Goal: Contribute content: Add original content to the website for others to see

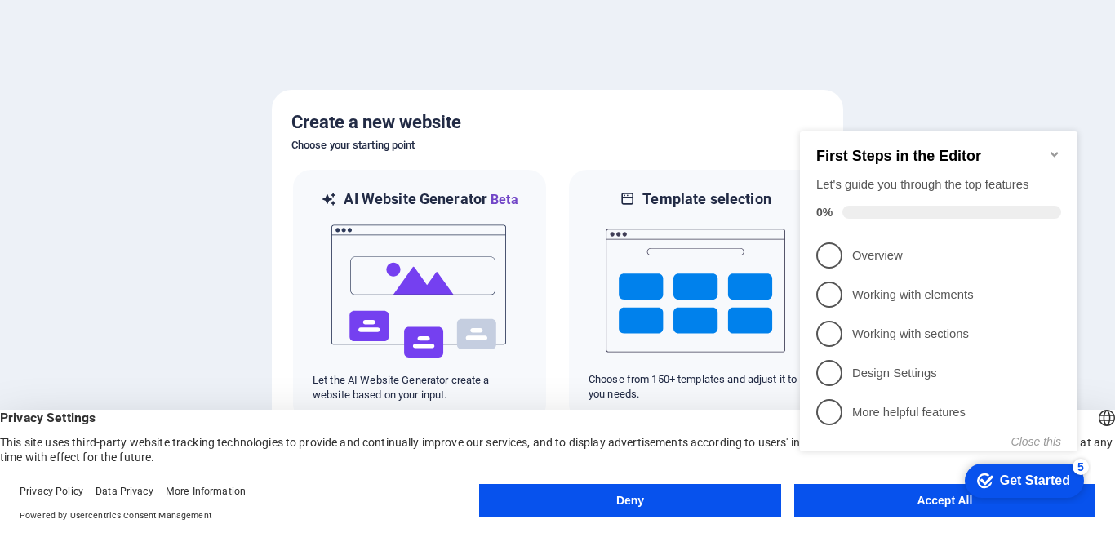
click div "checkmark Get Started 5 First Steps in the Editor Let's guide you through the t…"
click at [652, 495] on button "Deny" at bounding box center [629, 500] width 301 height 33
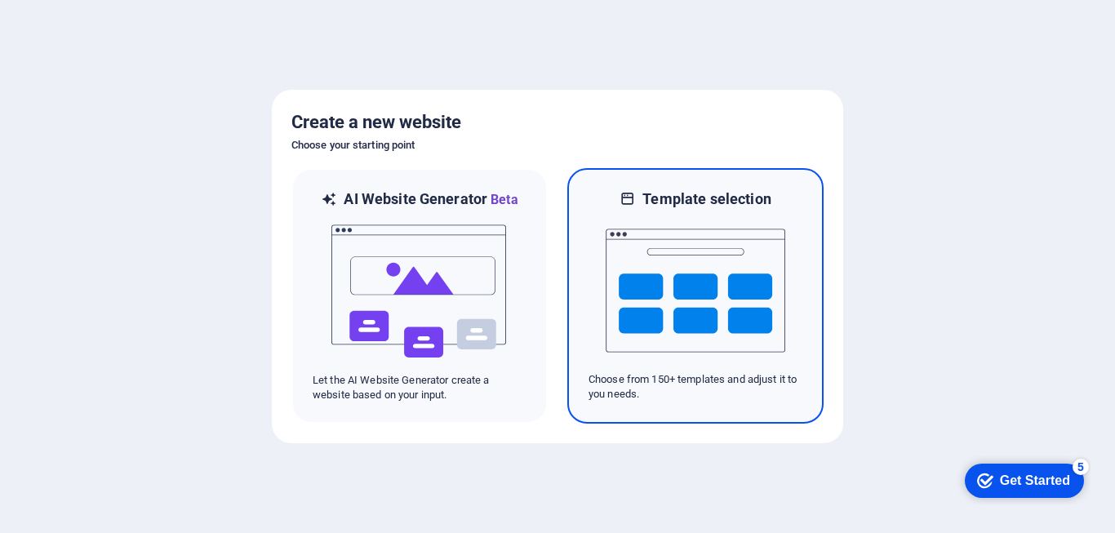
click at [679, 347] on img at bounding box center [696, 290] width 180 height 163
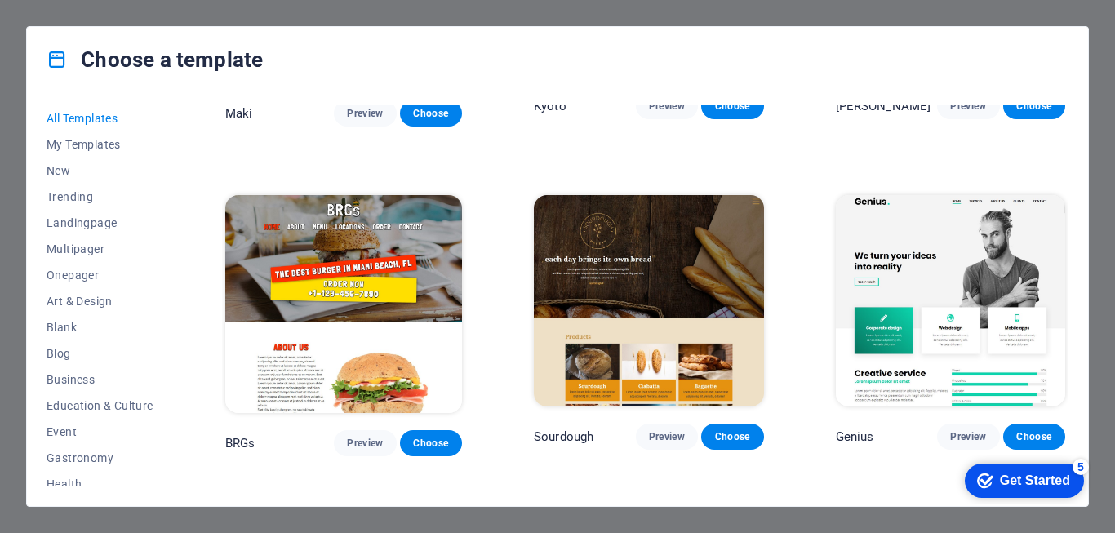
scroll to position [7763, 0]
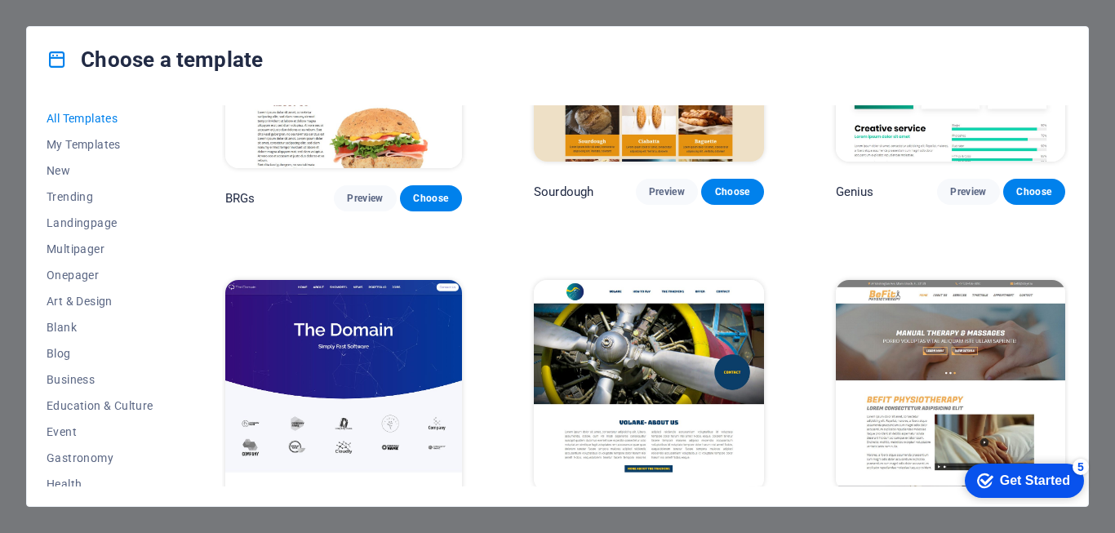
click at [360, 523] on span "Preview" at bounding box center [365, 529] width 36 height 13
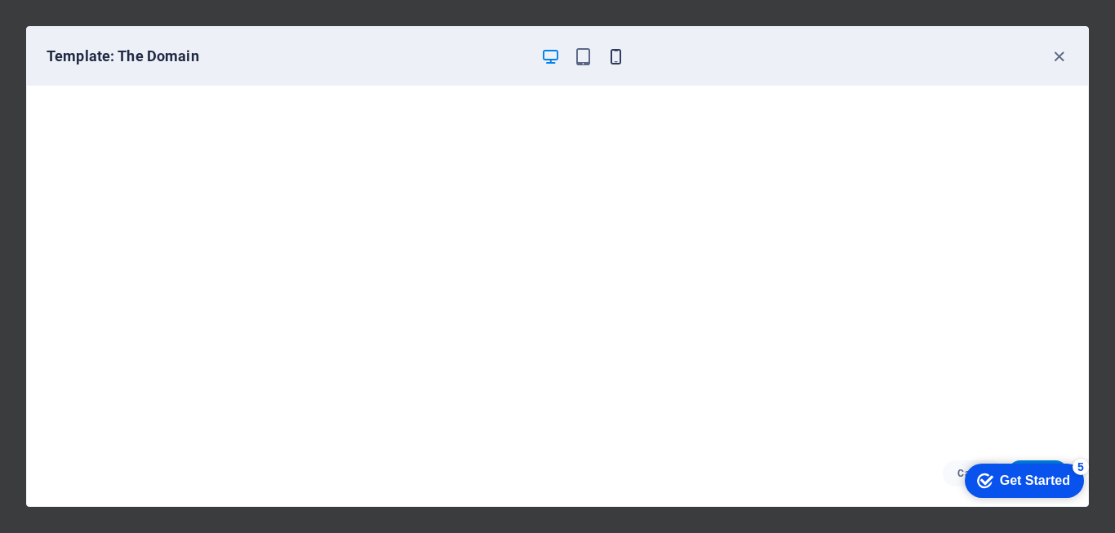
click at [608, 60] on icon "button" at bounding box center [616, 56] width 19 height 19
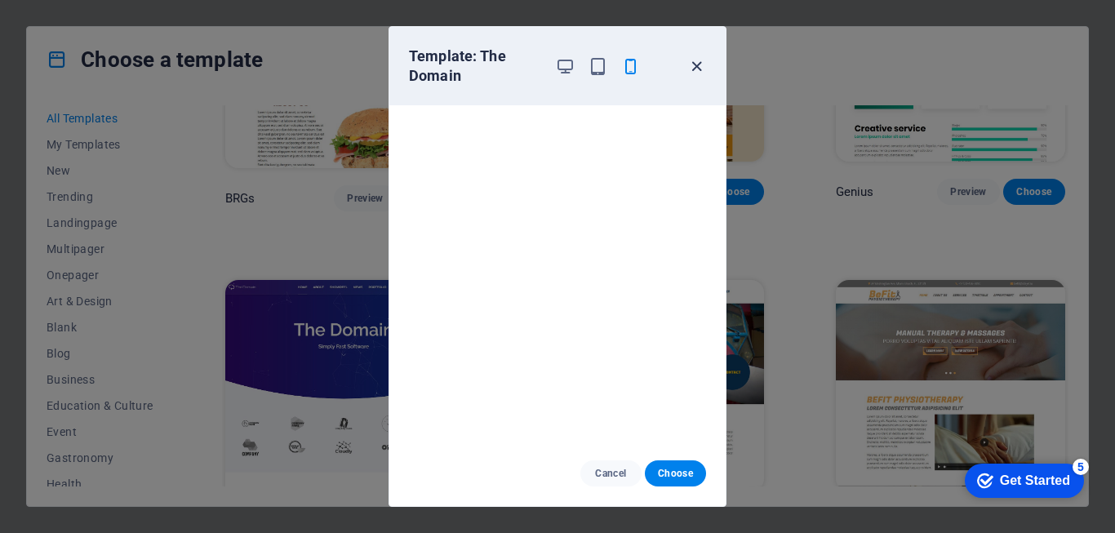
click at [698, 62] on icon "button" at bounding box center [697, 66] width 19 height 19
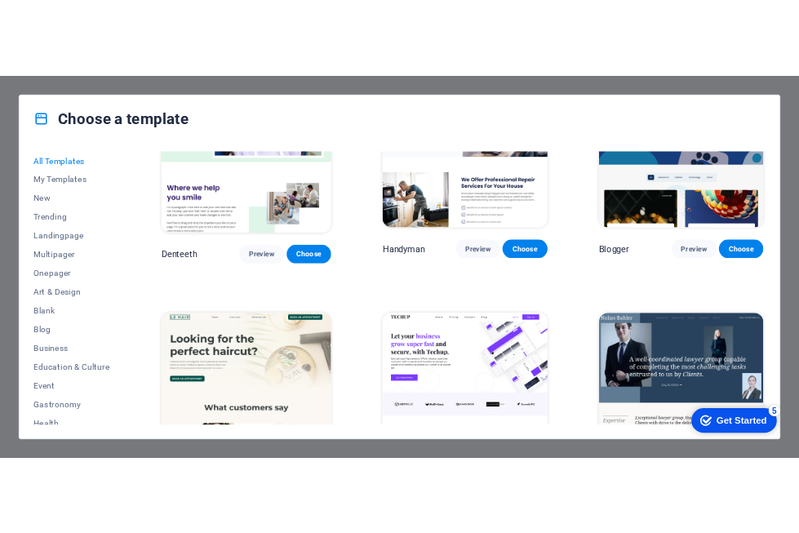
scroll to position [4491, 0]
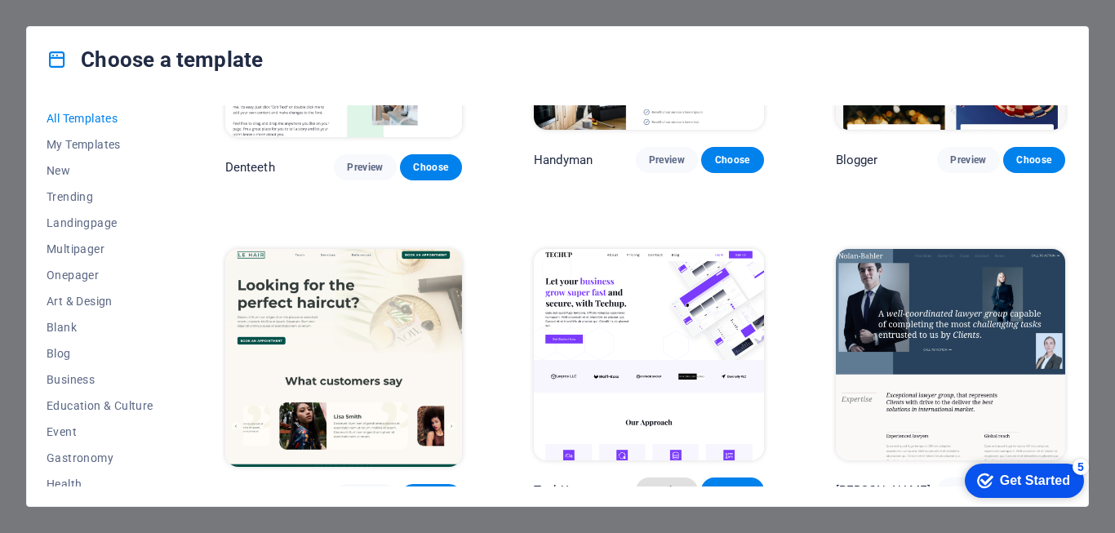
click at [673, 484] on span "Preview" at bounding box center [667, 490] width 36 height 13
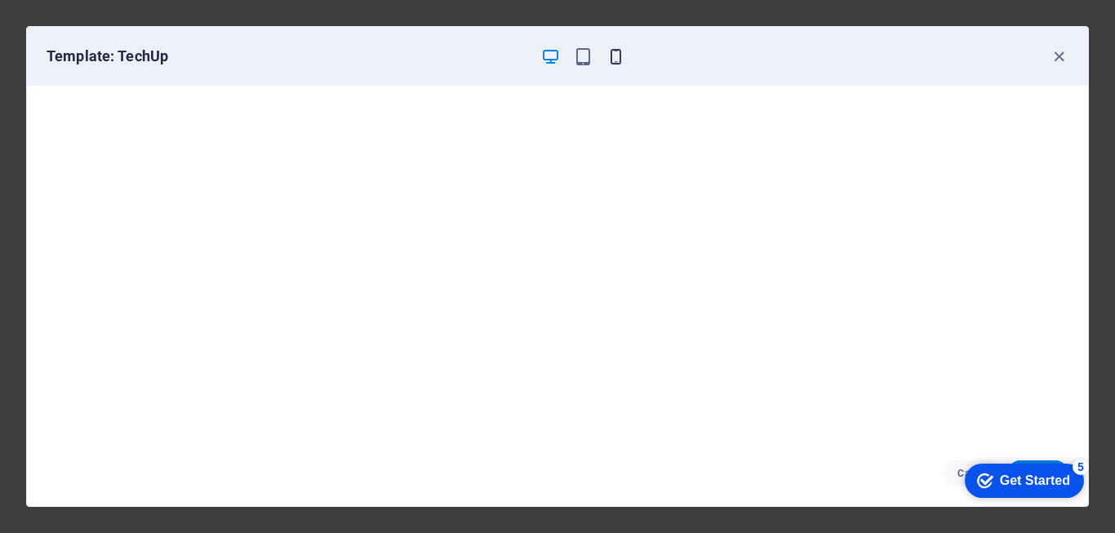
click at [615, 60] on icon "button" at bounding box center [616, 56] width 19 height 19
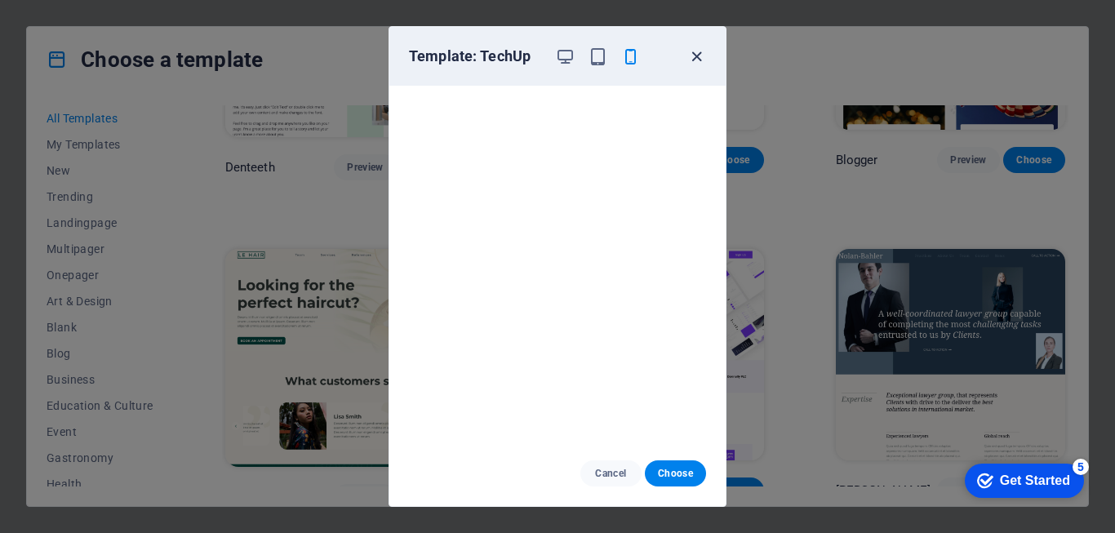
click at [698, 57] on icon "button" at bounding box center [697, 56] width 19 height 19
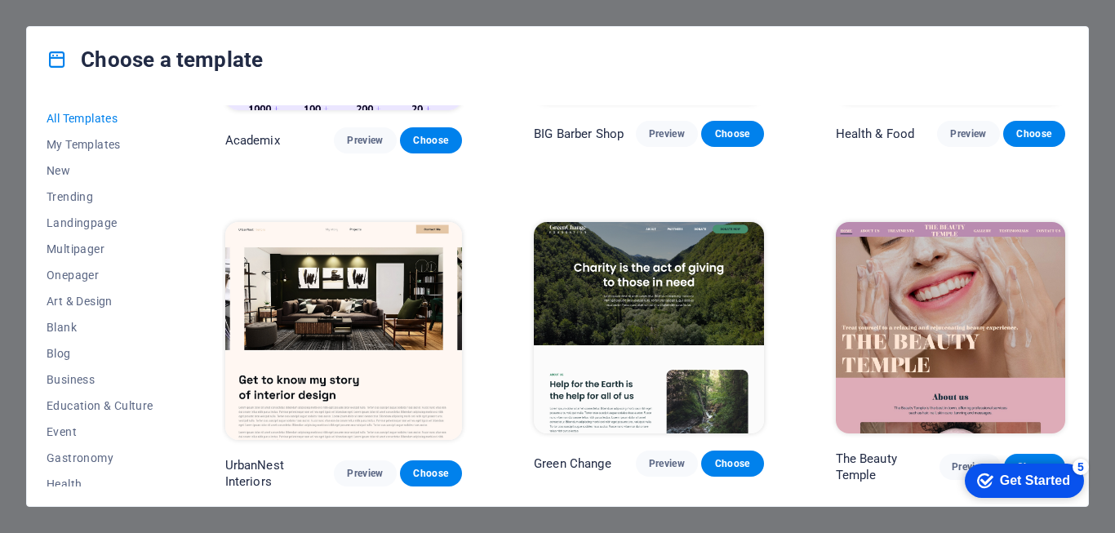
scroll to position [1457, 0]
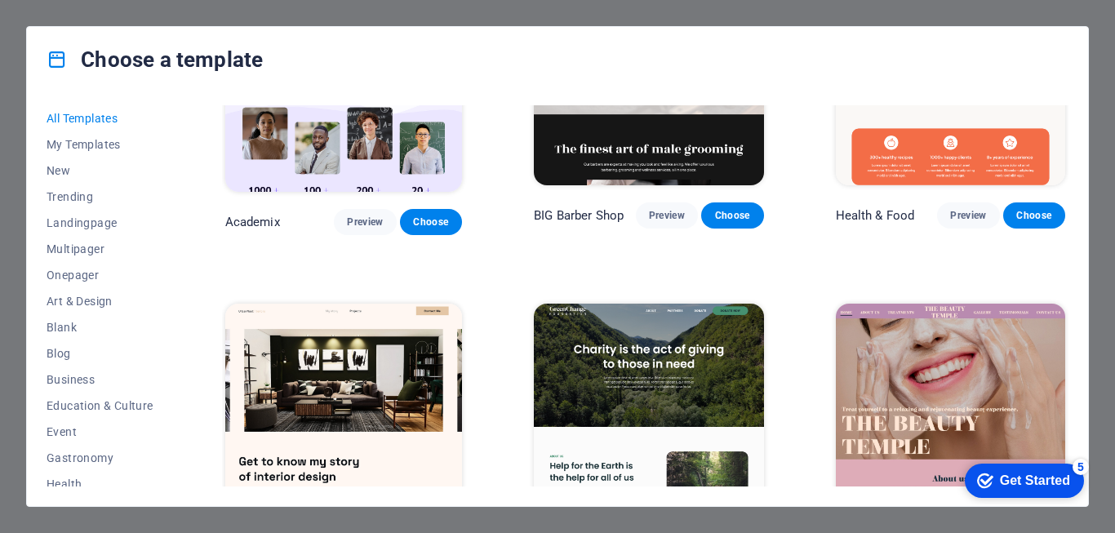
click at [998, 10] on div "Choose a template All Templates My Templates New Trending Landingpage Multipage…" at bounding box center [557, 266] width 1115 height 533
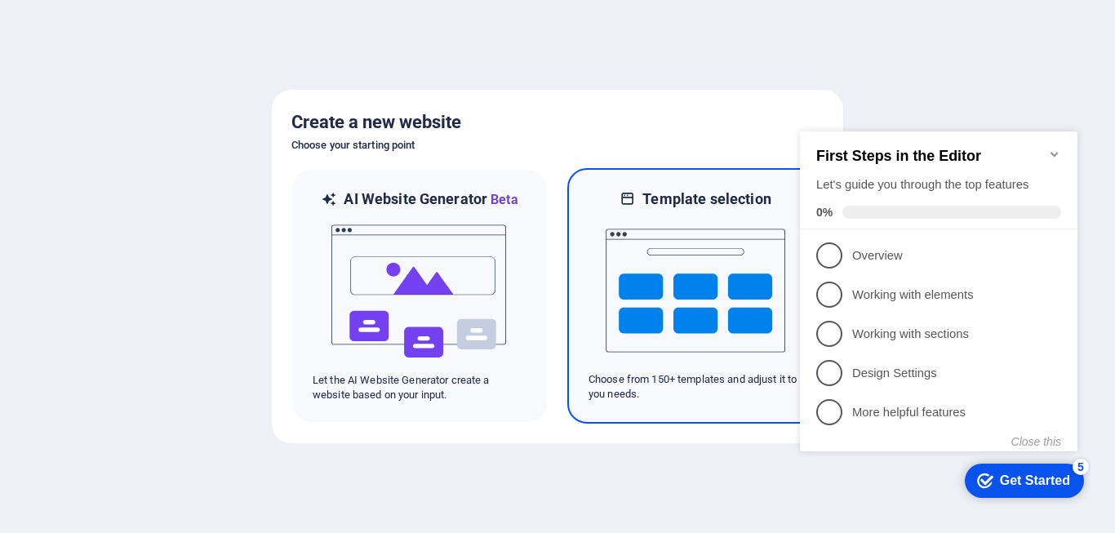
click at [688, 342] on img at bounding box center [696, 290] width 180 height 163
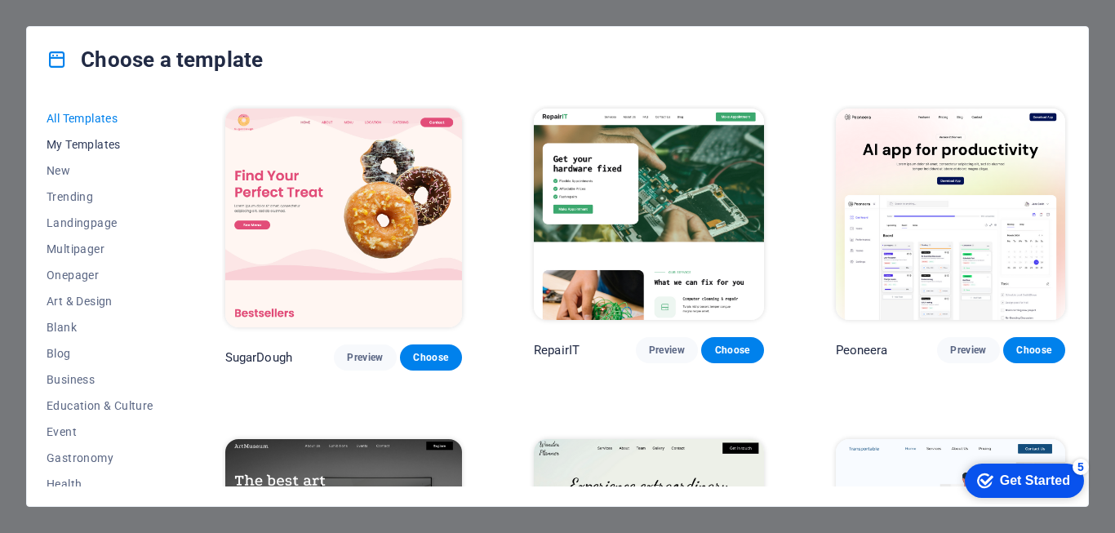
click at [98, 140] on span "My Templates" at bounding box center [100, 144] width 107 height 13
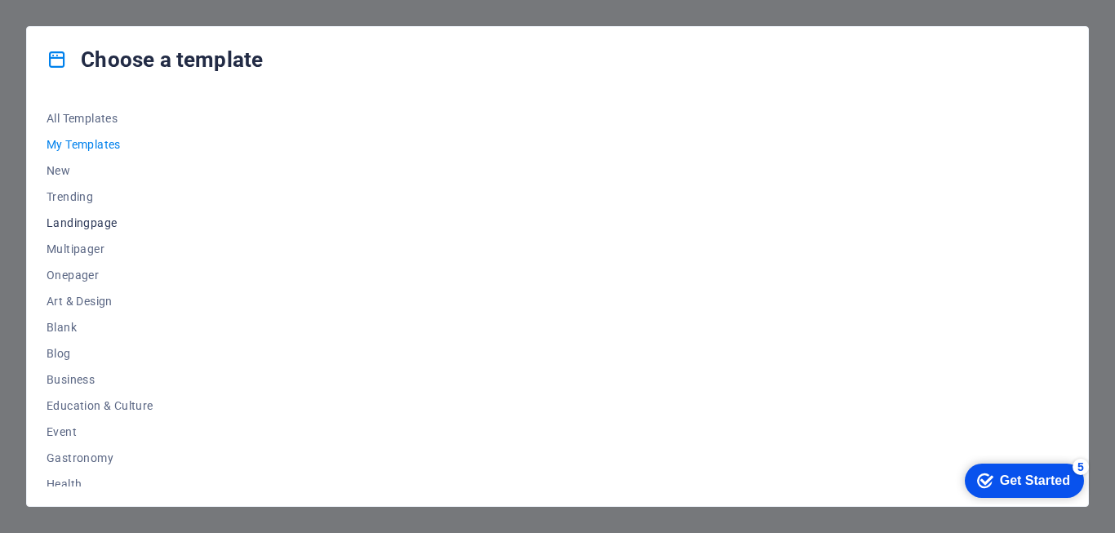
click at [97, 222] on span "Landingpage" at bounding box center [100, 222] width 107 height 13
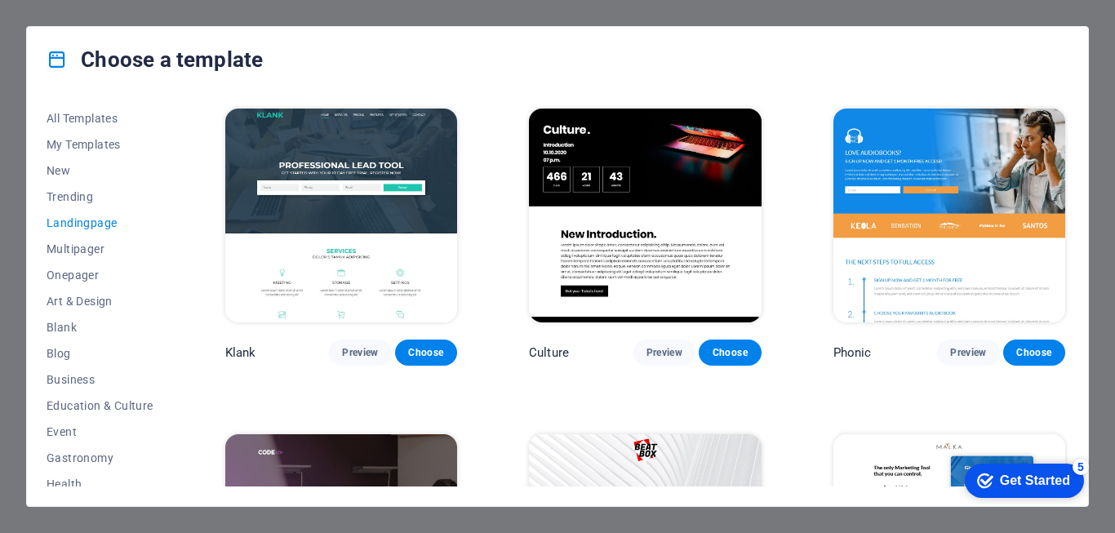
click at [97, 222] on span "Landingpage" at bounding box center [100, 222] width 107 height 13
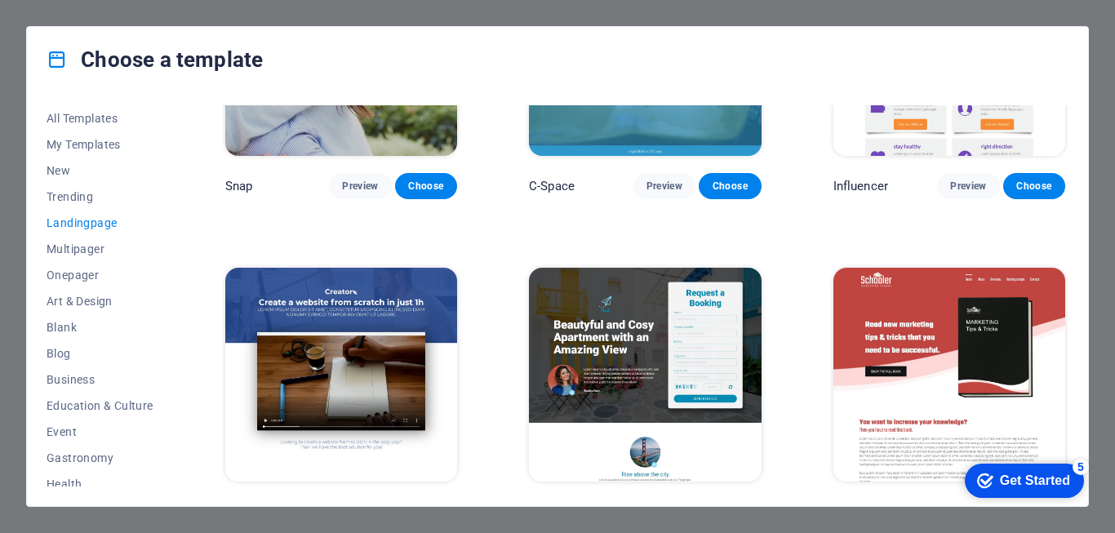
scroll to position [1551, 0]
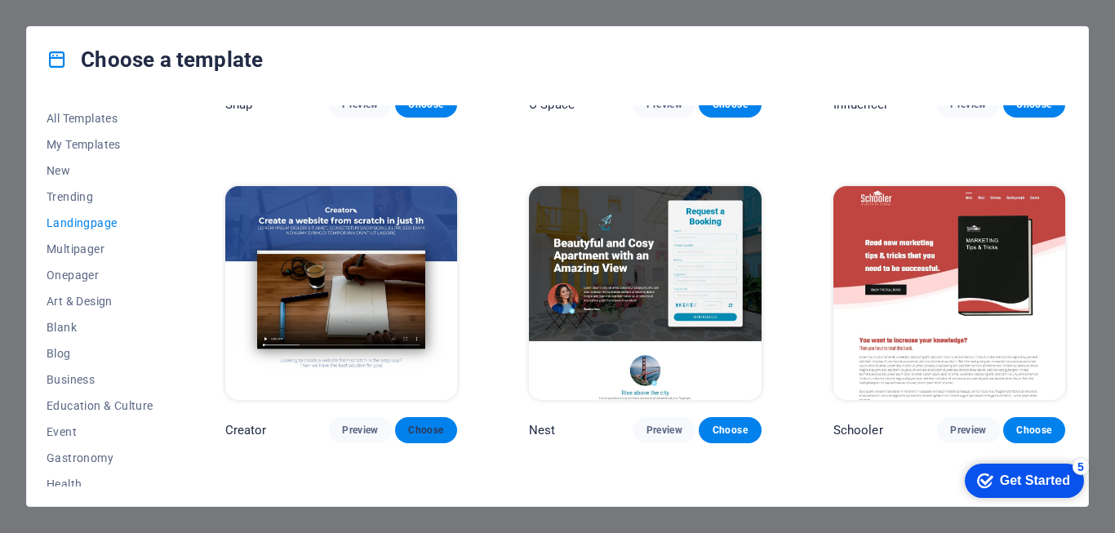
click at [412, 424] on span "Choose" at bounding box center [426, 430] width 36 height 13
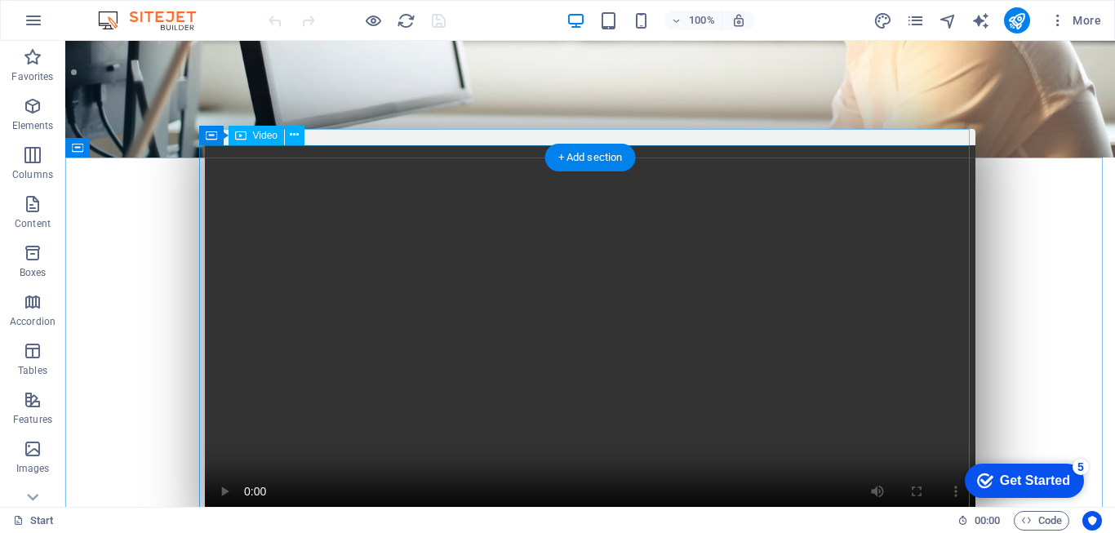
scroll to position [82, 0]
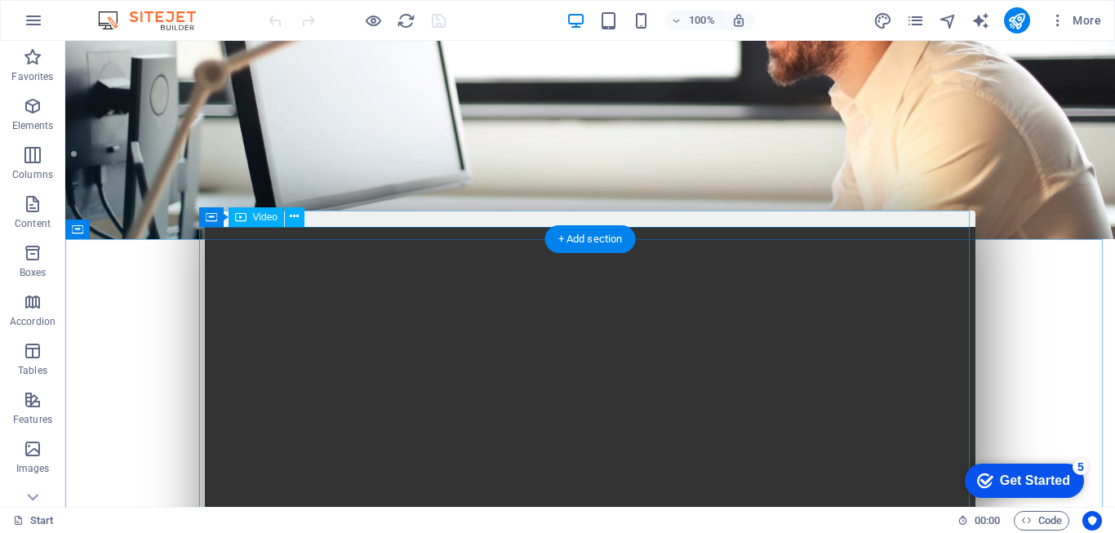
click at [663, 342] on figure at bounding box center [590, 419] width 771 height 385
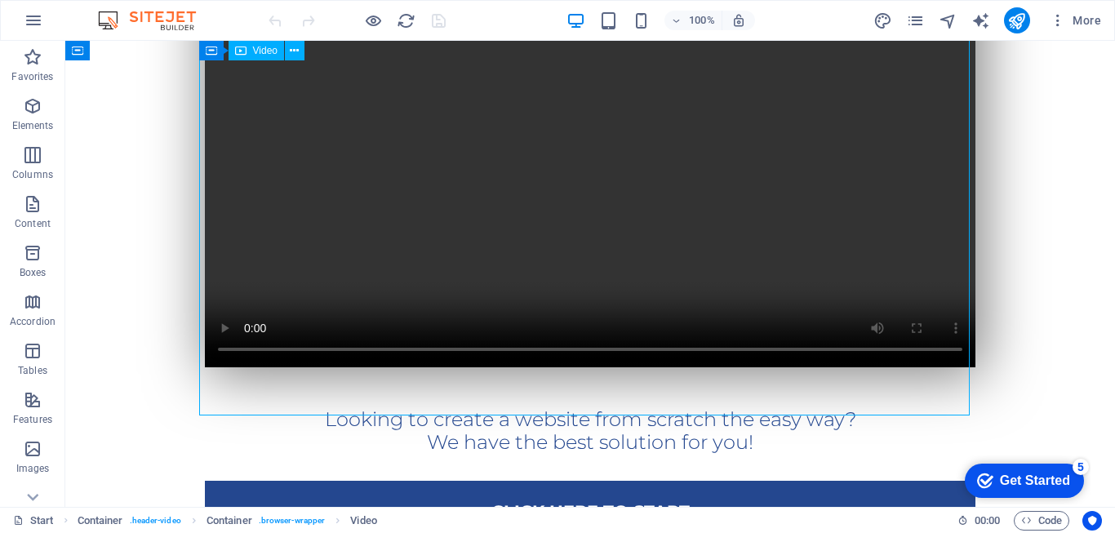
click at [656, 316] on figure at bounding box center [590, 174] width 771 height 385
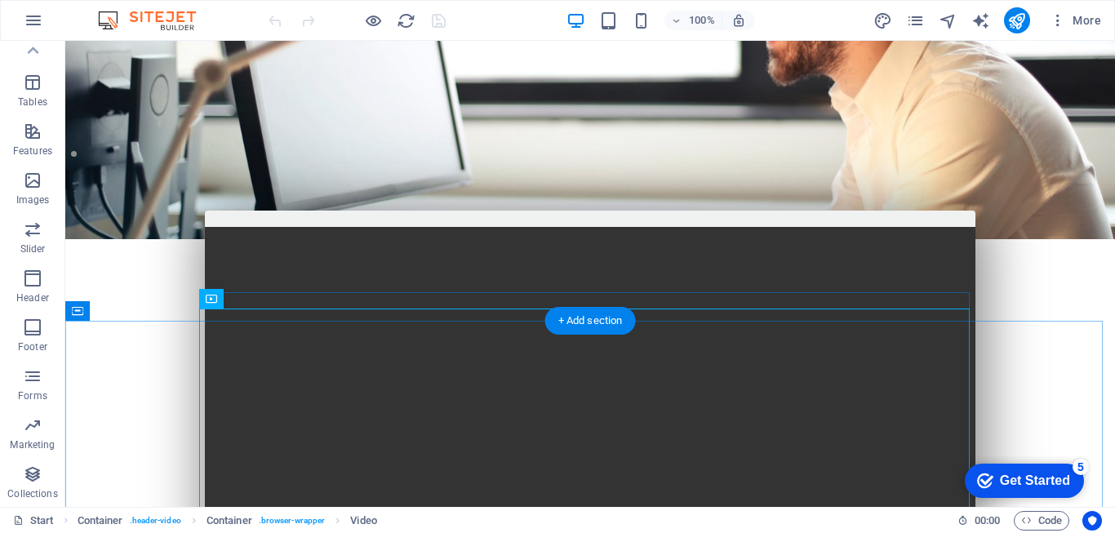
scroll to position [0, 0]
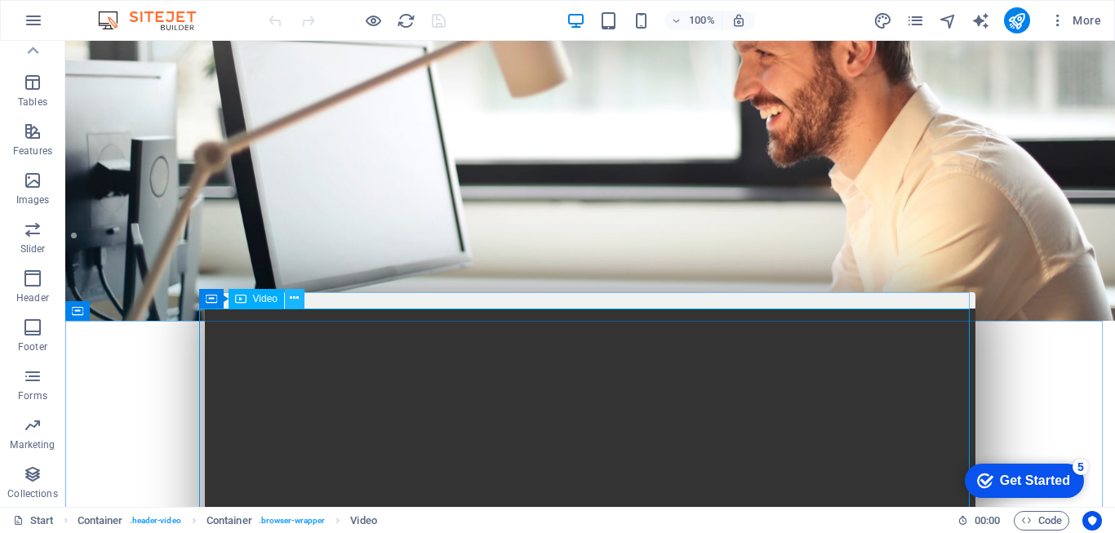
click at [296, 296] on icon at bounding box center [294, 298] width 9 height 17
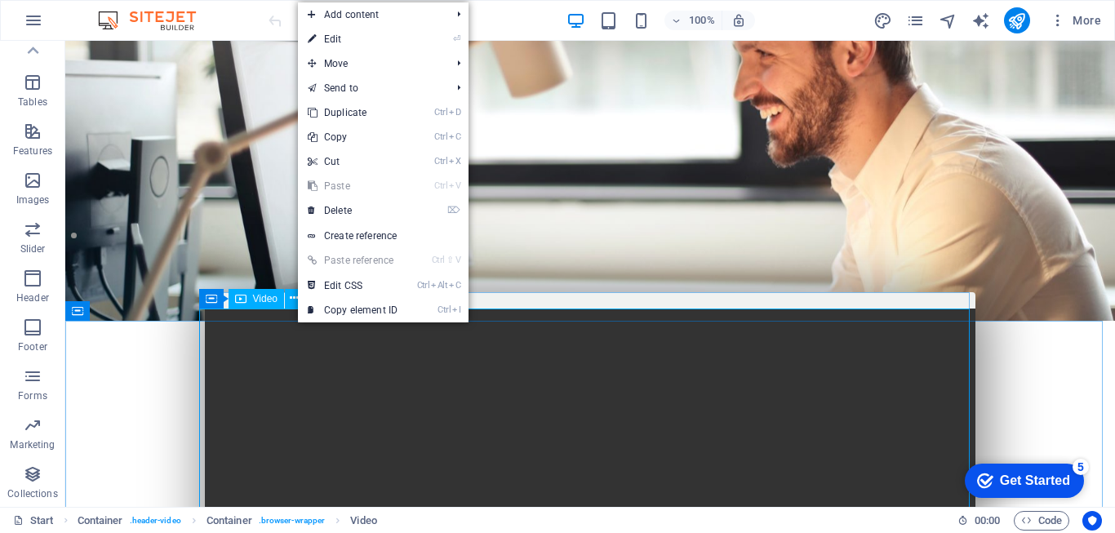
click at [257, 300] on span "Video" at bounding box center [265, 299] width 24 height 10
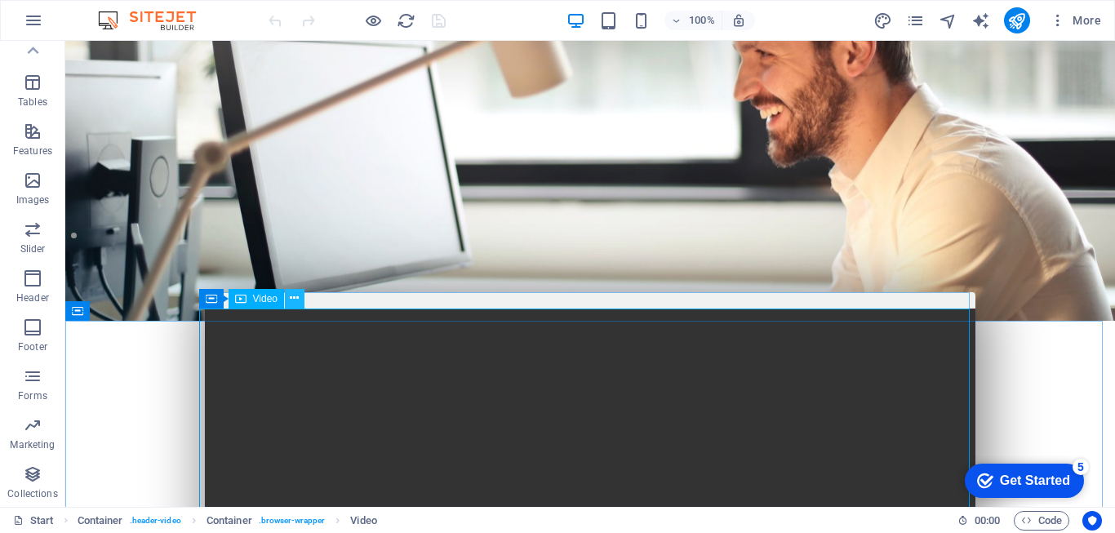
click at [294, 301] on icon at bounding box center [294, 298] width 9 height 17
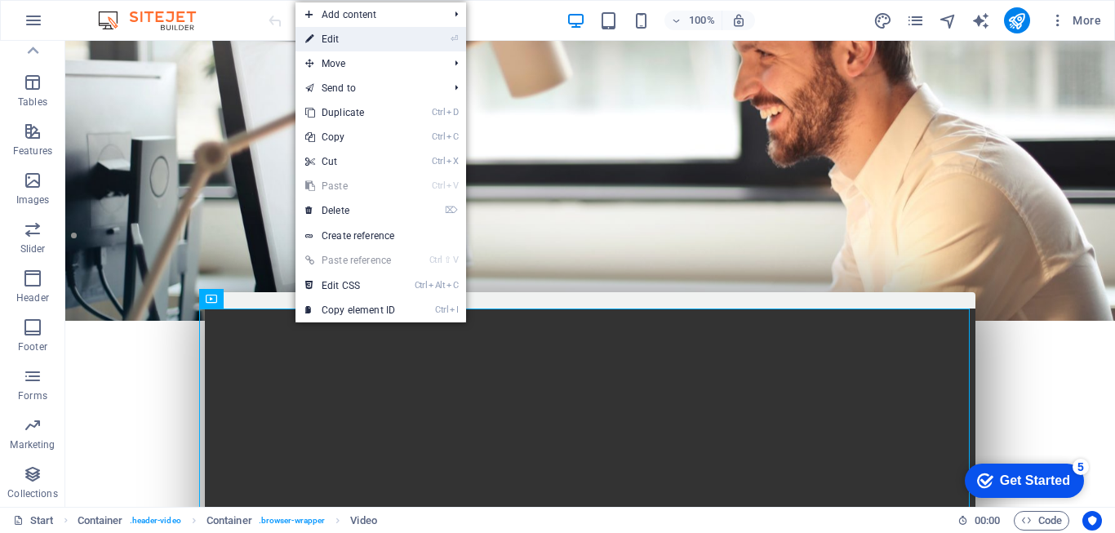
click at [333, 40] on link "⏎ Edit" at bounding box center [350, 39] width 109 height 24
select select "%"
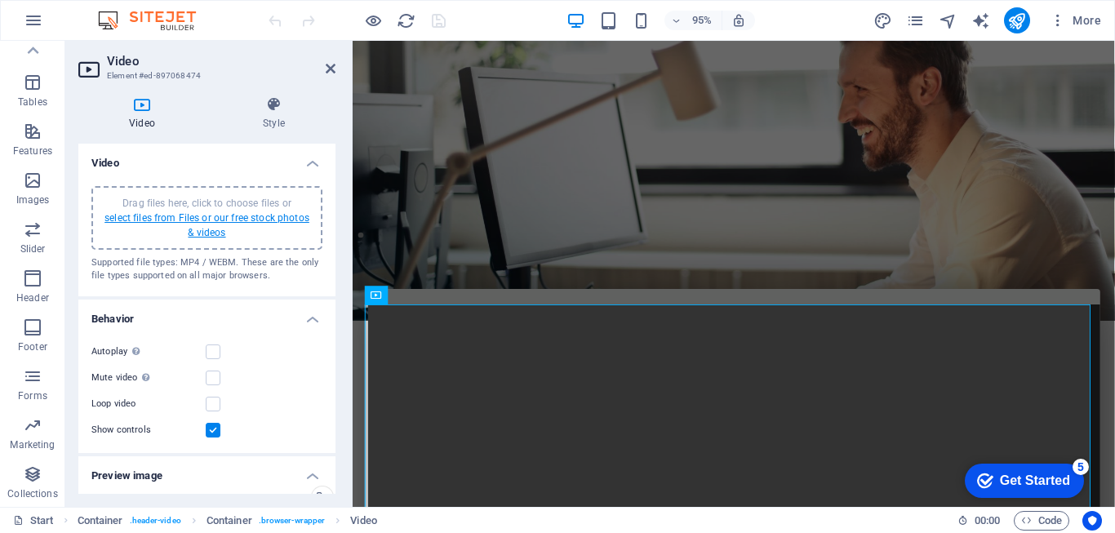
click at [207, 230] on link "select files from Files or our free stock photos & videos" at bounding box center [207, 225] width 205 height 26
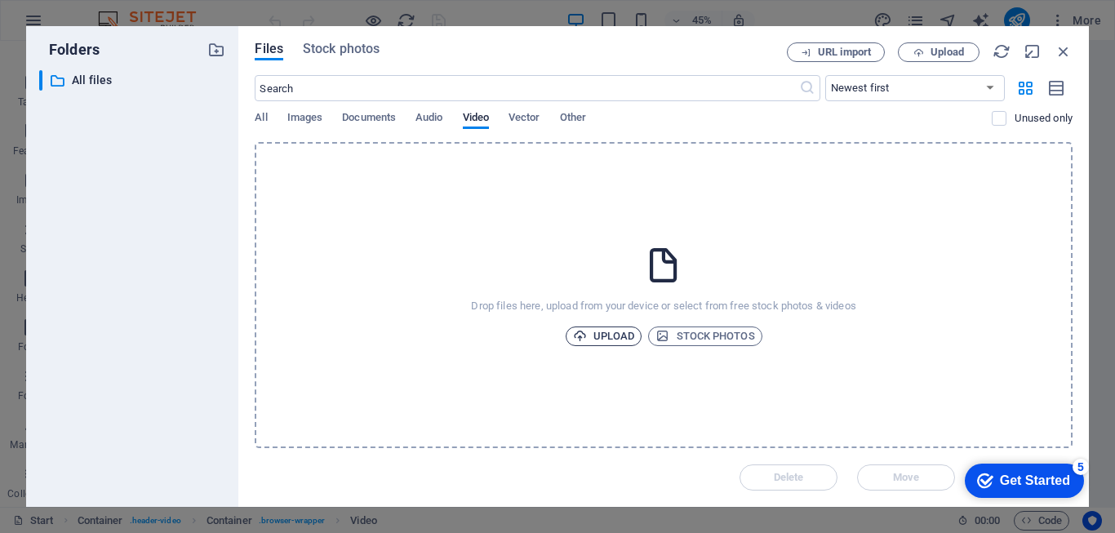
click at [623, 336] on span "Upload" at bounding box center [604, 337] width 62 height 20
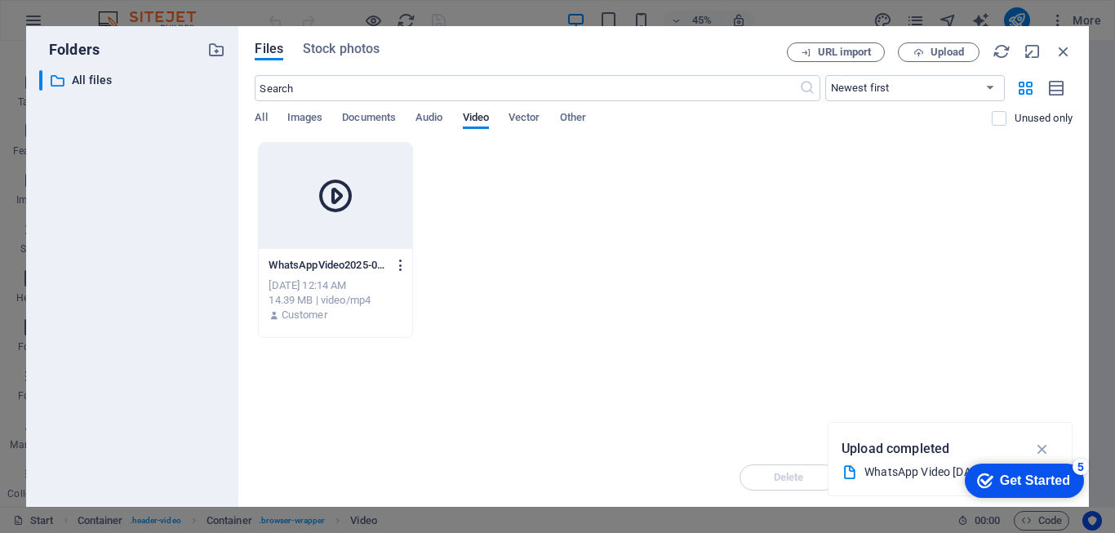
click at [400, 266] on icon "button" at bounding box center [402, 265] width 16 height 15
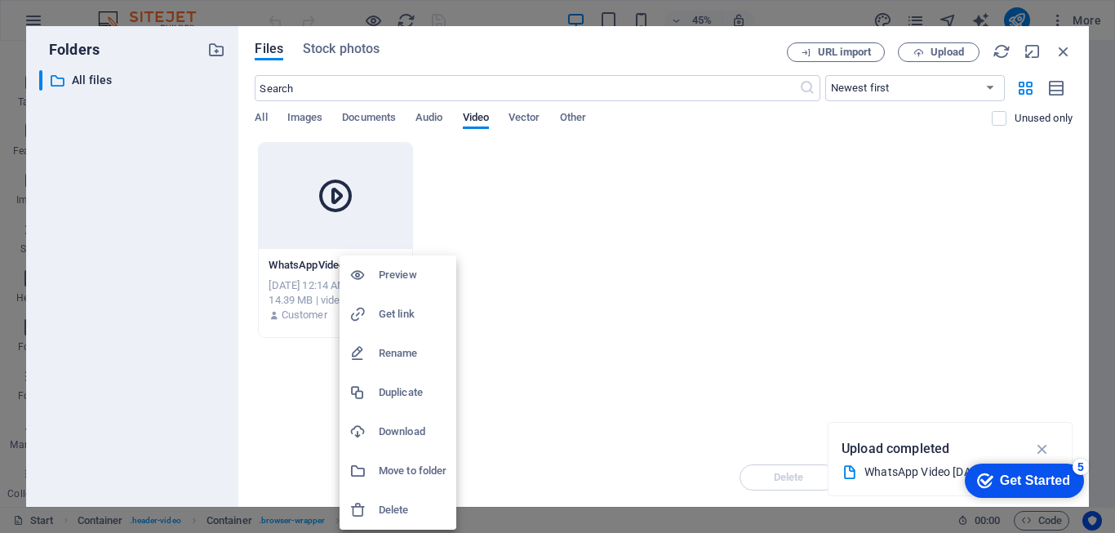
click at [404, 275] on h6 "Preview" at bounding box center [413, 275] width 68 height 20
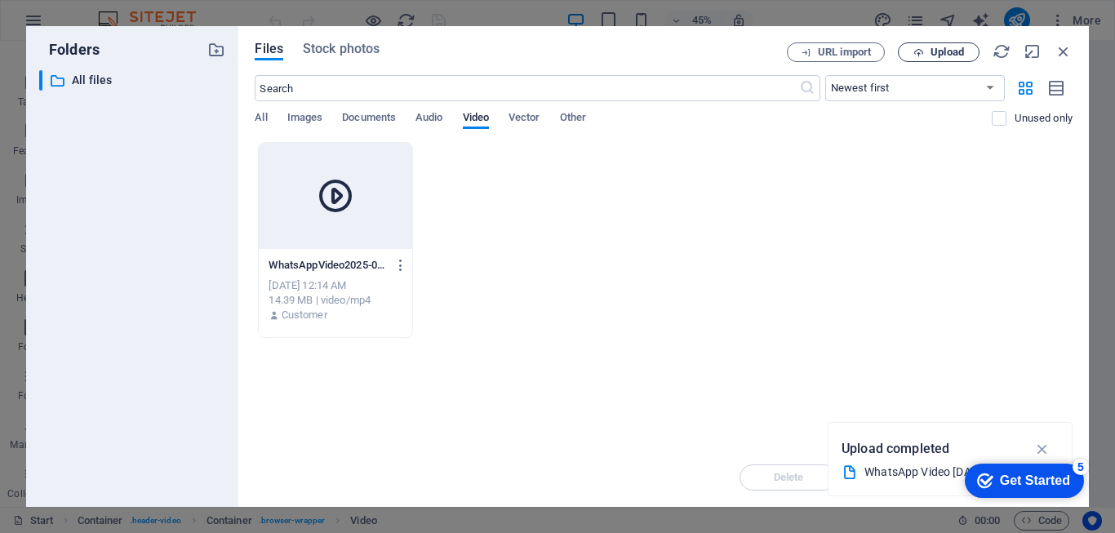
click at [936, 48] on span "Upload" at bounding box center [947, 52] width 33 height 10
click at [1036, 49] on icon "button" at bounding box center [1033, 51] width 18 height 18
select select "video"
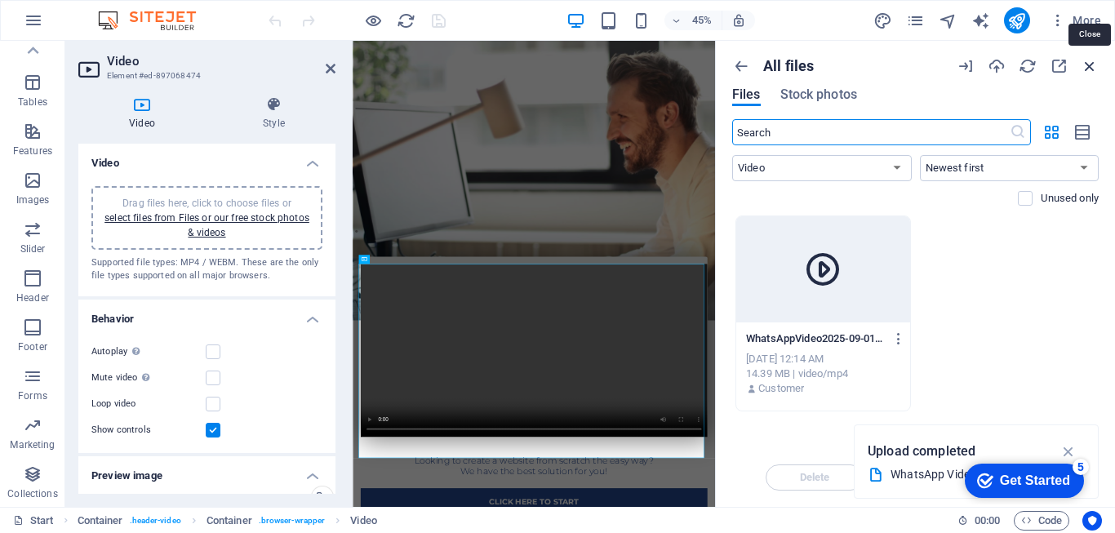
click at [1094, 65] on icon "button" at bounding box center [1090, 66] width 18 height 18
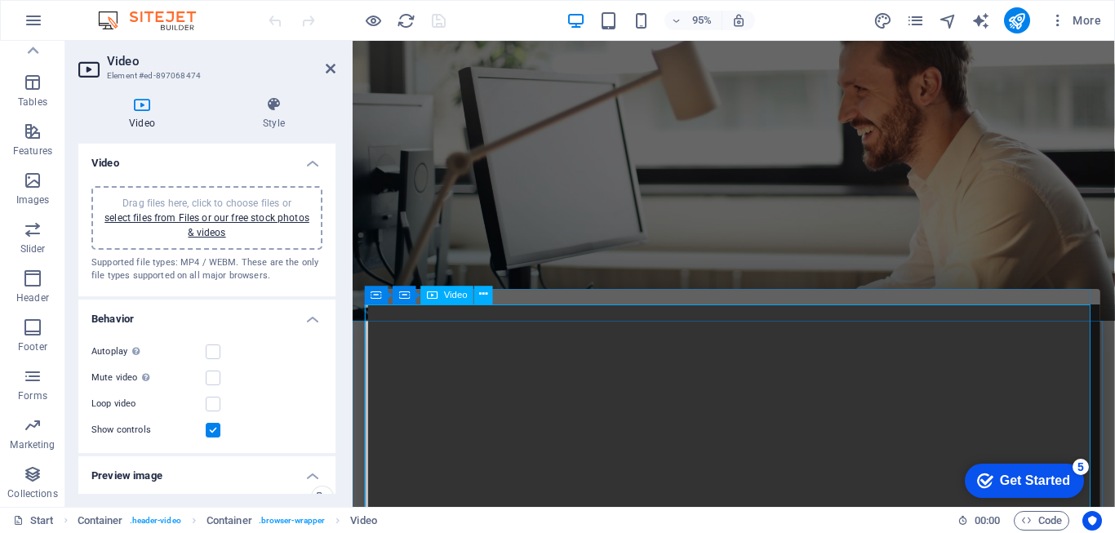
click at [747, 376] on figure at bounding box center [754, 510] width 771 height 385
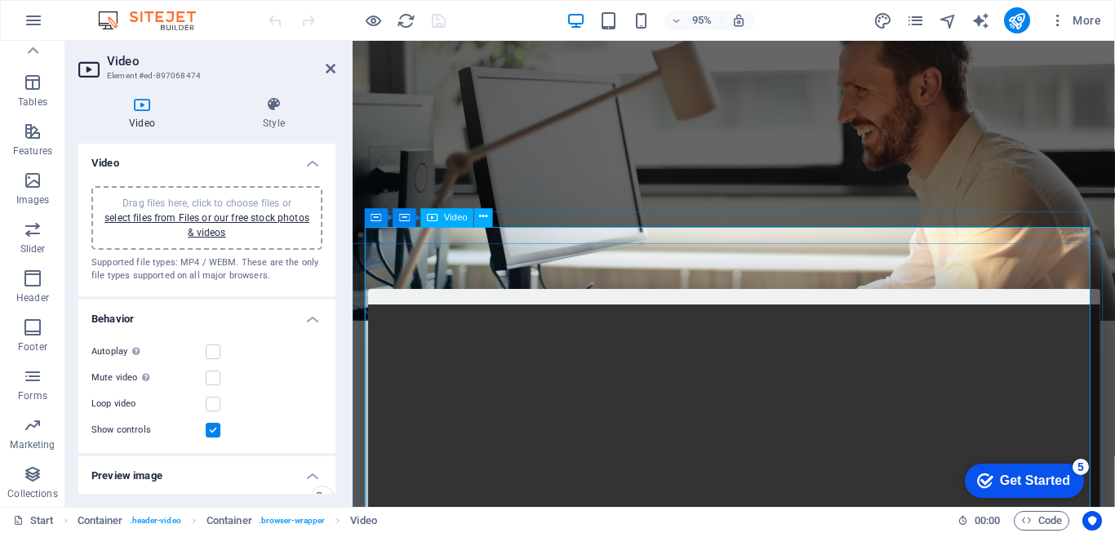
scroll to position [245, 0]
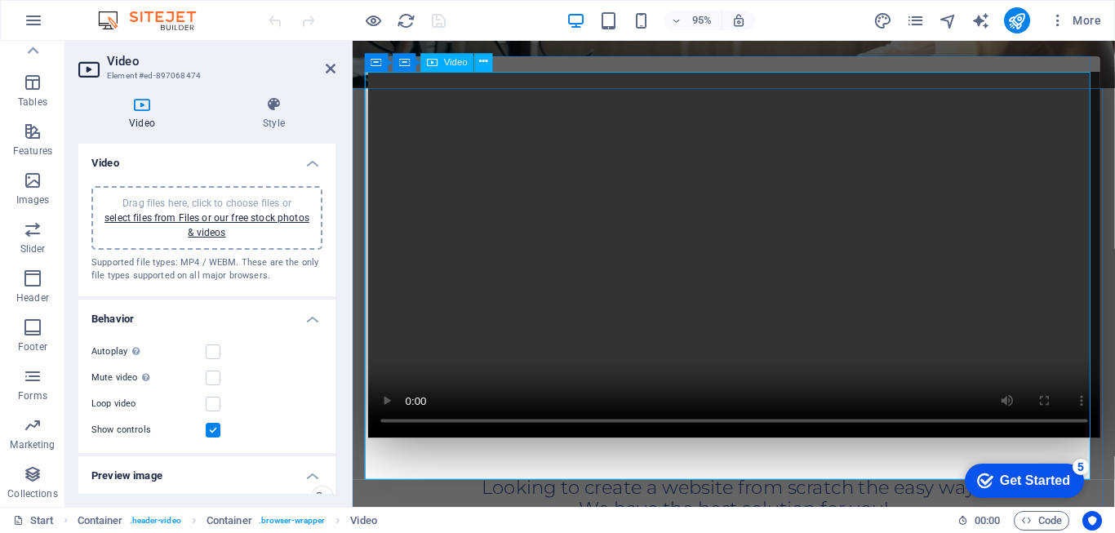
click at [791, 363] on figure at bounding box center [754, 265] width 771 height 385
click at [1110, 459] on figure at bounding box center [754, 265] width 771 height 385
click at [1095, 15] on span "More" at bounding box center [1075, 20] width 51 height 16
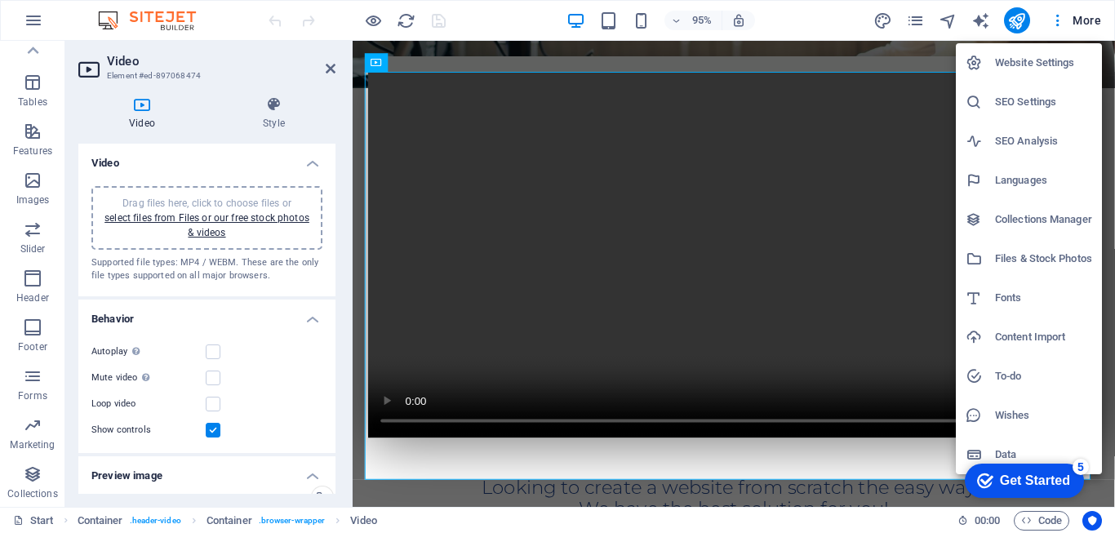
click at [136, 105] on div at bounding box center [557, 266] width 1115 height 533
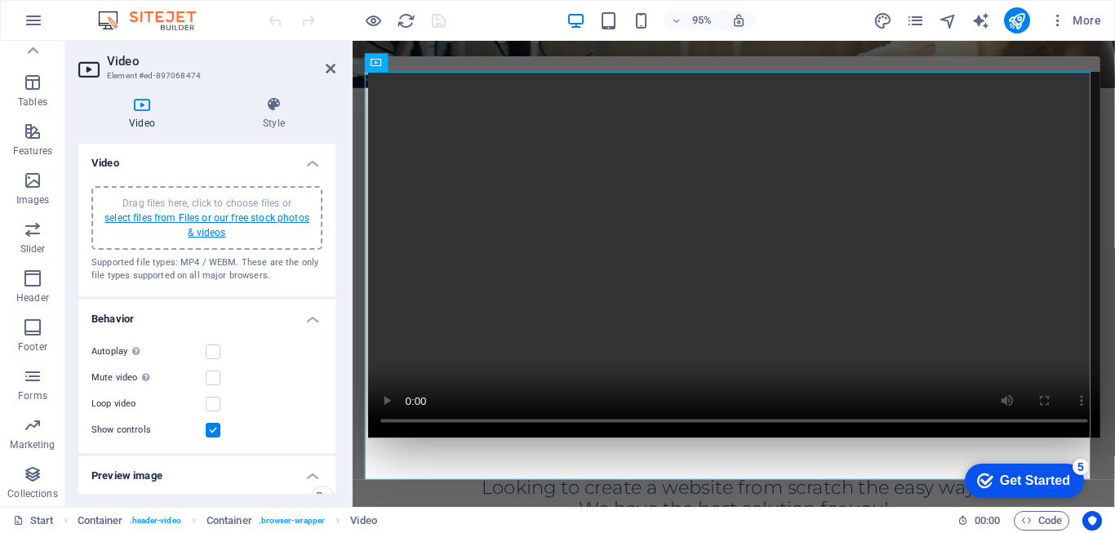
click at [210, 236] on link "select files from Files or our free stock photos & videos" at bounding box center [207, 225] width 205 height 26
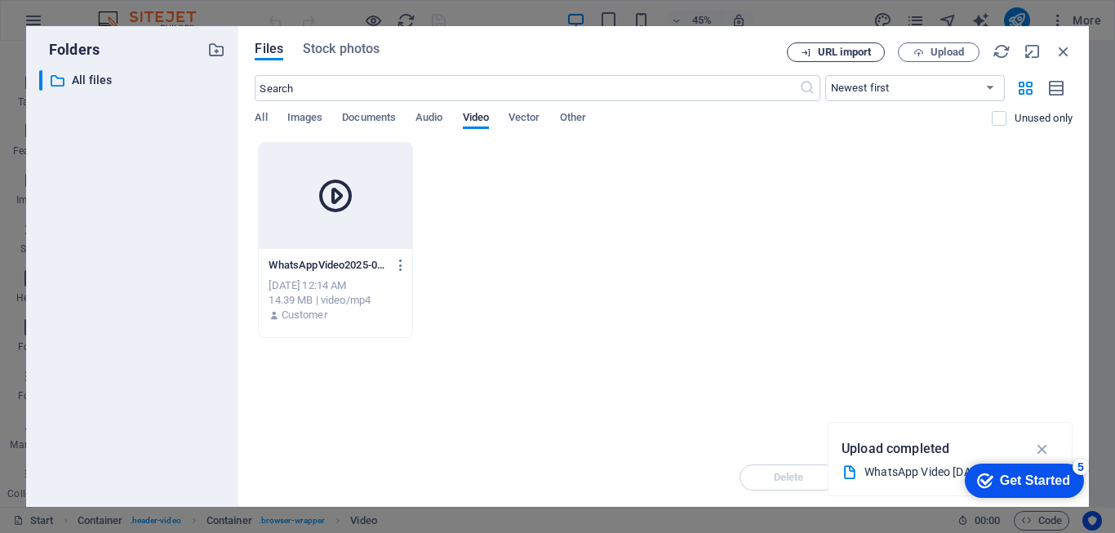
click at [821, 51] on span "URL import" at bounding box center [844, 52] width 53 height 10
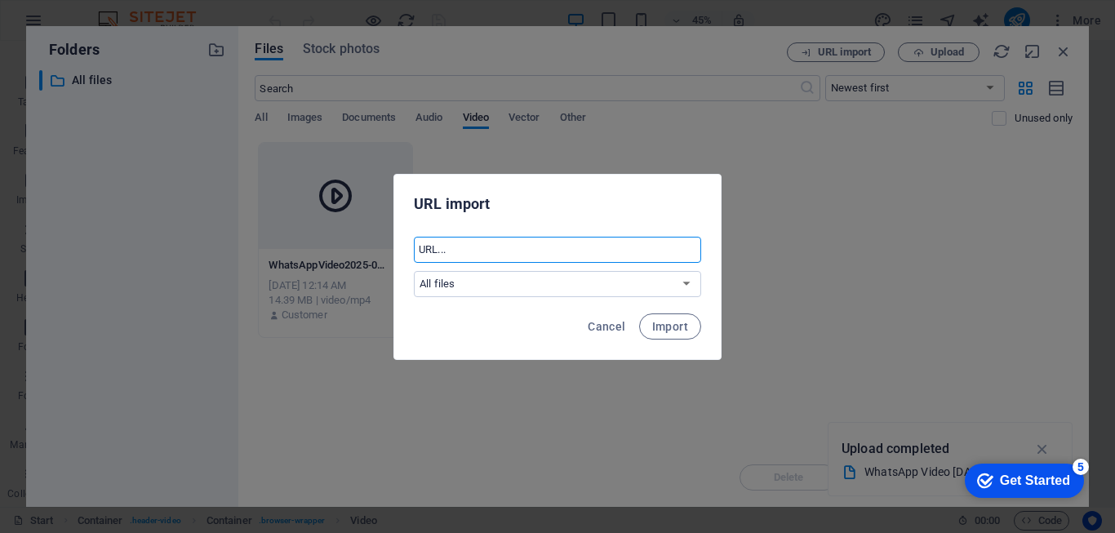
click at [452, 248] on input "text" at bounding box center [557, 250] width 287 height 26
paste input "[URL][DOMAIN_NAME]"
type input "[URL][DOMAIN_NAME]"
click at [686, 283] on select "All files" at bounding box center [557, 284] width 287 height 26
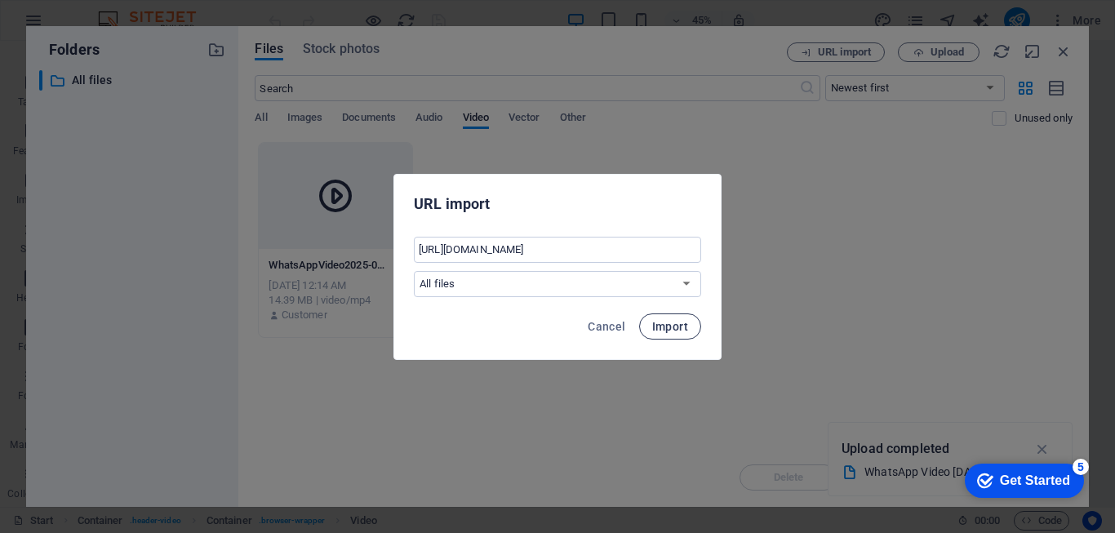
click at [674, 329] on span "Import" at bounding box center [670, 326] width 36 height 13
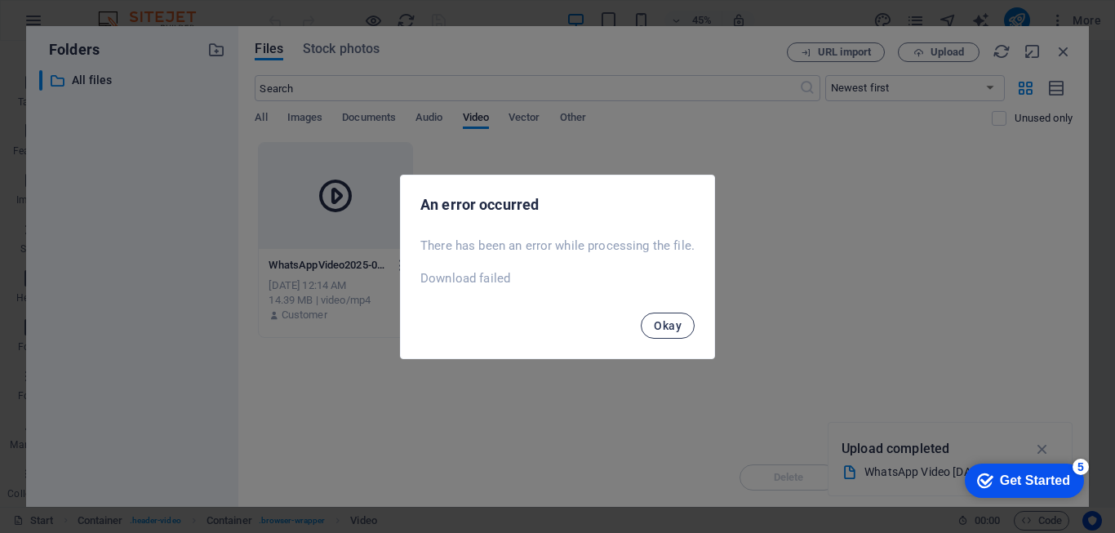
click at [667, 331] on span "Okay" at bounding box center [668, 325] width 28 height 13
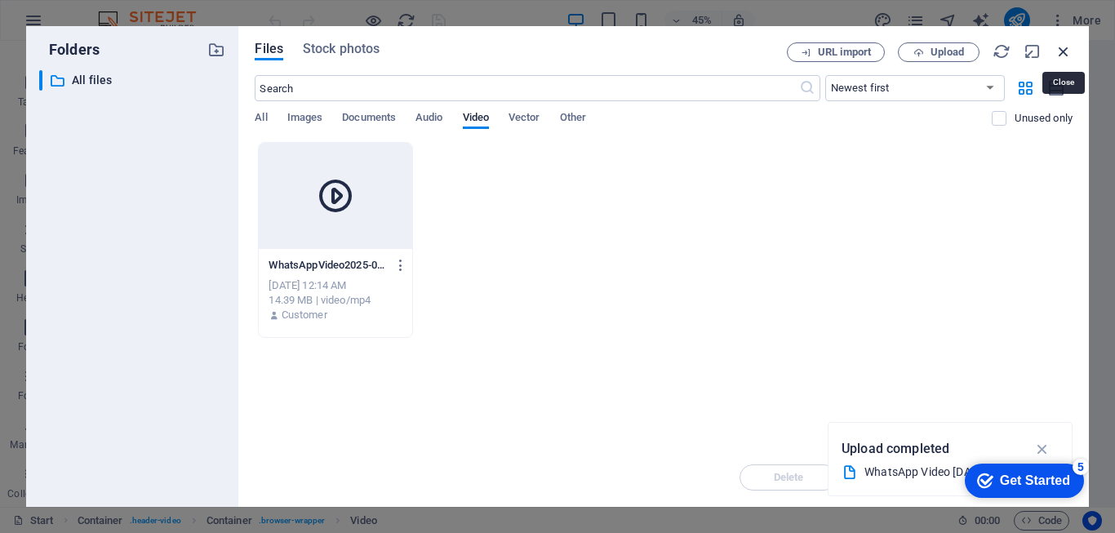
click at [1061, 51] on icon "button" at bounding box center [1064, 51] width 18 height 18
